Goal: Information Seeking & Learning: Find contact information

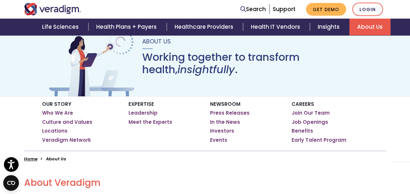
scroll to position [49, 0]
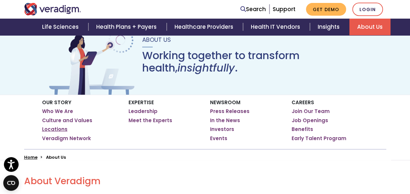
click at [51, 129] on link "Locations" at bounding box center [54, 129] width 25 height 7
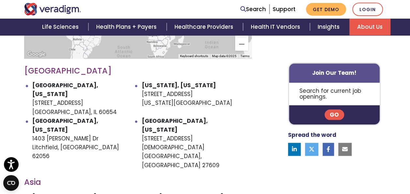
scroll to position [340, 0]
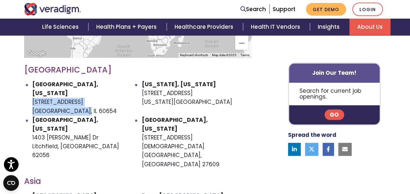
drag, startPoint x: 33, startPoint y: 94, endPoint x: 87, endPoint y: 102, distance: 55.4
click at [87, 102] on li "[GEOGRAPHIC_DATA], [US_STATE] [STREET_ADDRESS]" at bounding box center [87, 98] width 110 height 36
drag, startPoint x: 87, startPoint y: 102, endPoint x: 57, endPoint y: 98, distance: 30.2
copy li "[STREET_ADDRESS]"
